Goal: Information Seeking & Learning: Find specific fact

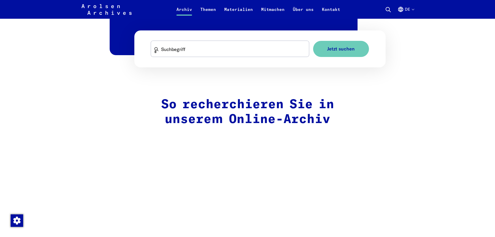
scroll to position [312, 0]
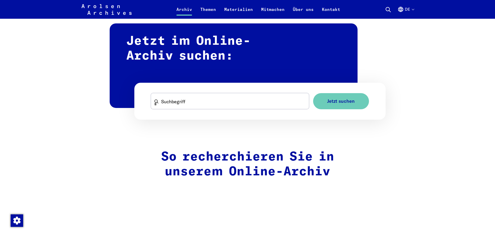
click at [414, 6] on div "Arolsen Archives - International Center on Nazi [MEDICAL_DATA] | Zurück zur Sta…" at bounding box center [247, 9] width 495 height 19
click at [413, 8] on button "de" at bounding box center [405, 12] width 16 height 12
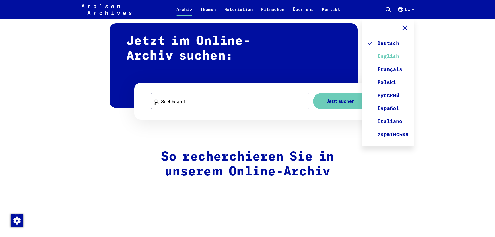
click at [390, 57] on link "English" at bounding box center [388, 56] width 42 height 13
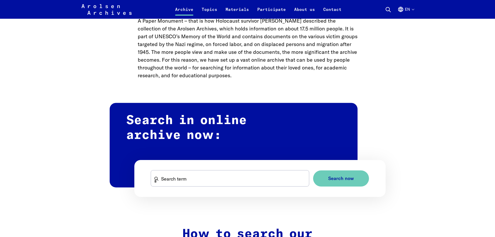
scroll to position [312, 0]
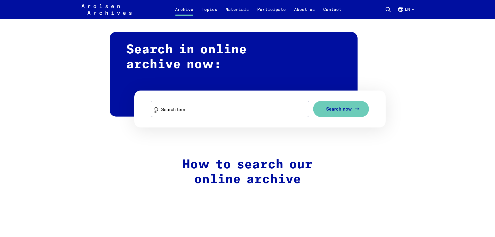
click at [337, 110] on span "Search now" at bounding box center [339, 108] width 26 height 5
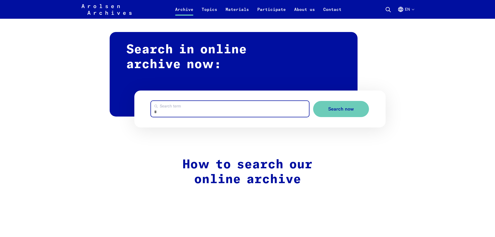
click at [163, 115] on input "Search term" at bounding box center [230, 109] width 158 height 16
type input "*********"
click at [313, 101] on button "Search now" at bounding box center [341, 109] width 56 height 16
